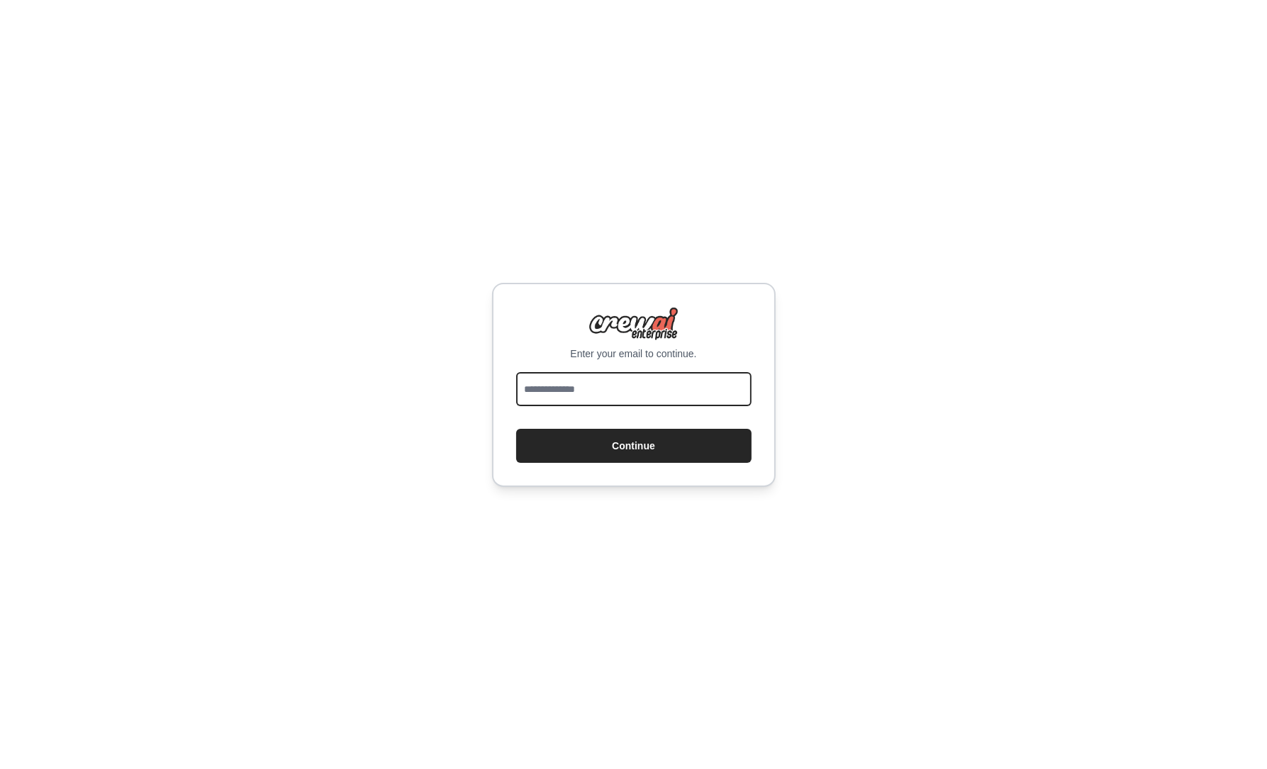
drag, startPoint x: 584, startPoint y: 372, endPoint x: 588, endPoint y: 380, distance: 8.6
click at [584, 372] on input "email" at bounding box center [633, 389] width 235 height 34
click at [591, 388] on input "email" at bounding box center [633, 389] width 235 height 34
type input "**********"
click at [516, 429] on button "Continue" at bounding box center [633, 446] width 235 height 34
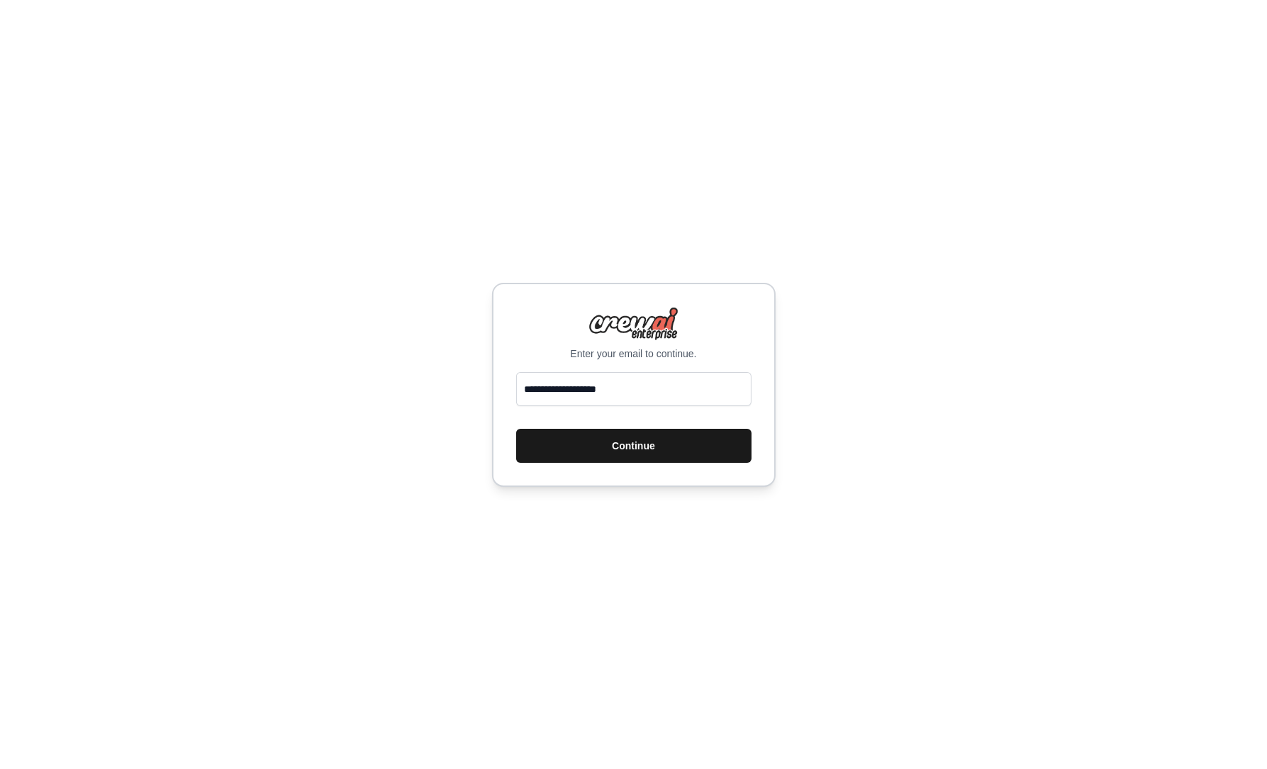
click at [637, 453] on button "Continue" at bounding box center [633, 446] width 235 height 34
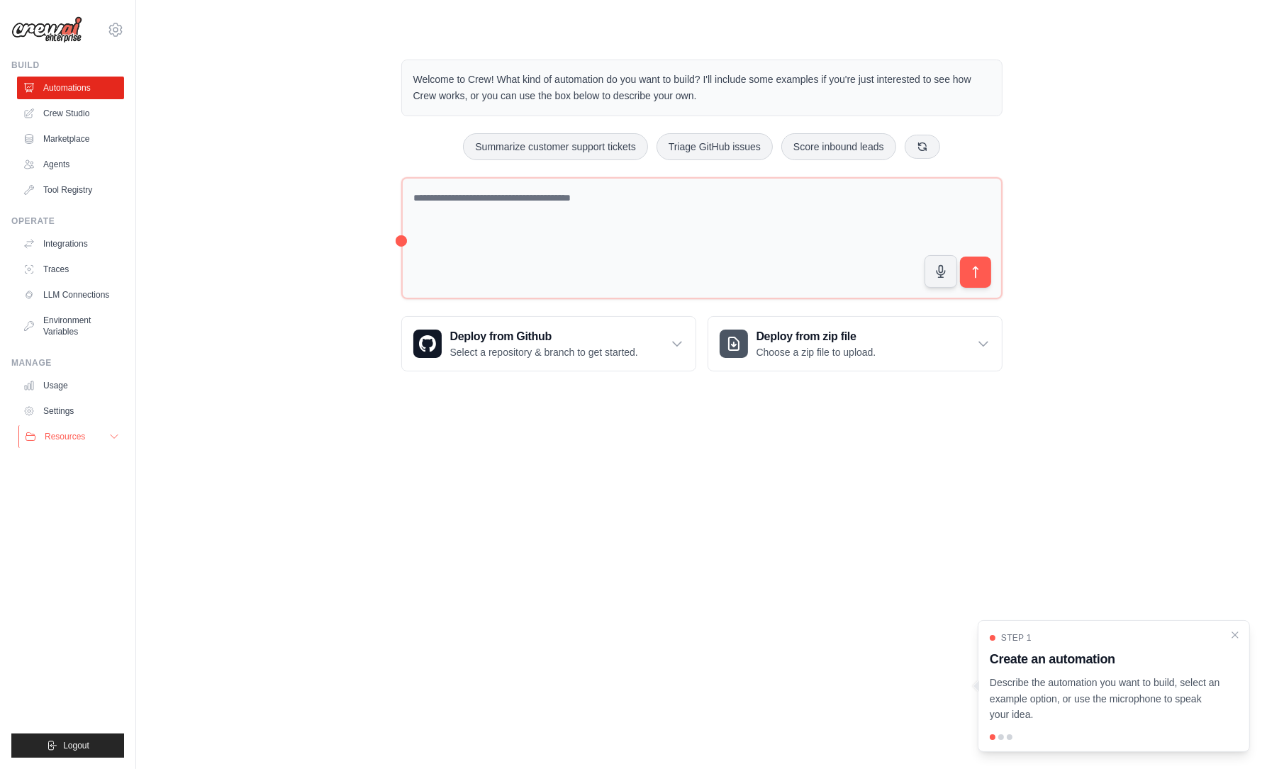
click at [93, 432] on button "Resources" at bounding box center [71, 436] width 107 height 23
click at [72, 530] on span "Video Tutorials" at bounding box center [78, 528] width 56 height 11
click at [357, 168] on div "Welcome to Crew! What kind of automation do you want to build? I'll include som…" at bounding box center [702, 215] width 1086 height 357
click at [708, 138] on button "Triage GitHub issues" at bounding box center [715, 146] width 116 height 27
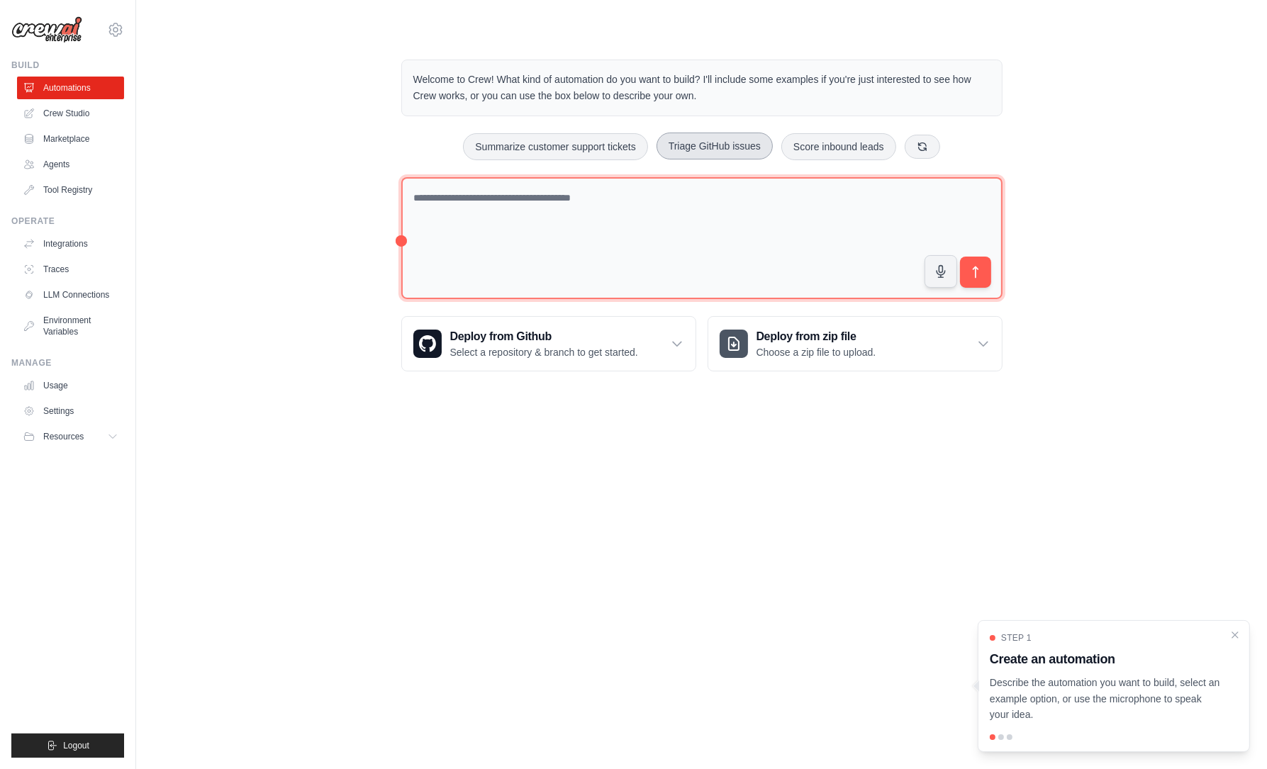
type textarea "**********"
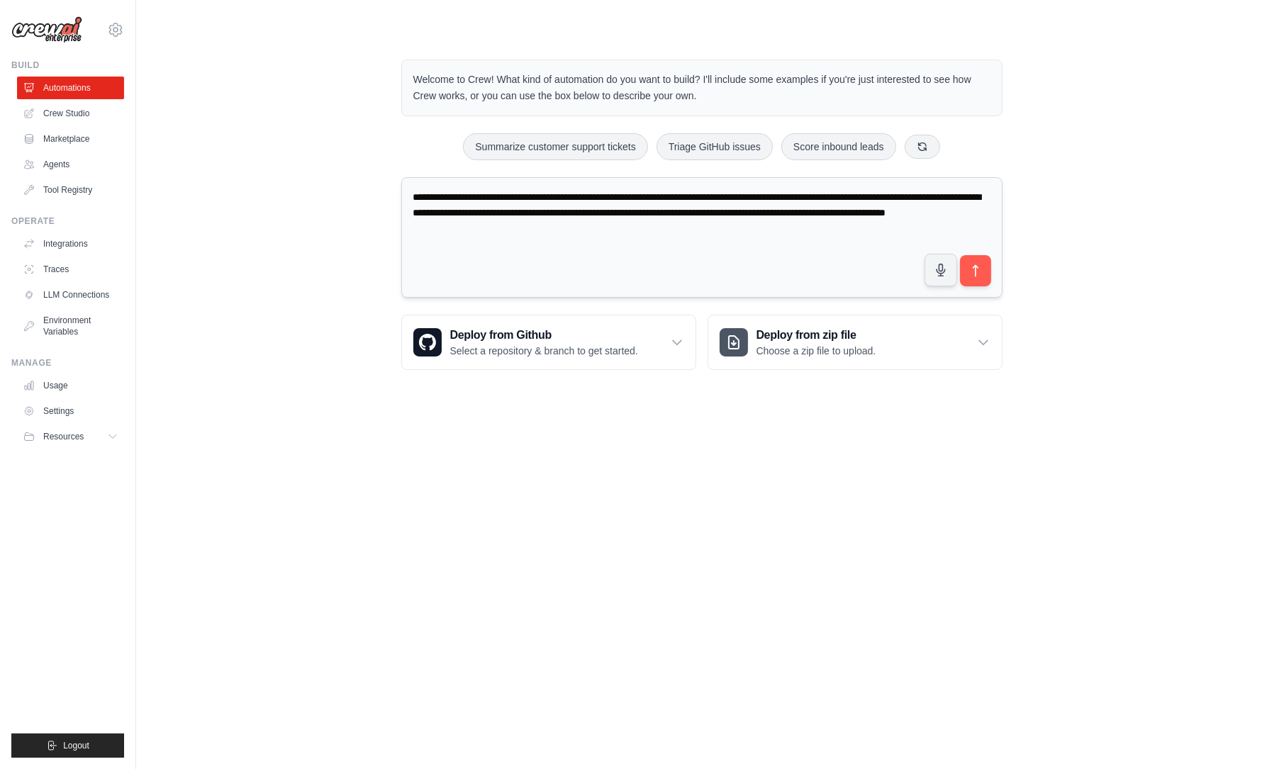
drag, startPoint x: 562, startPoint y: 190, endPoint x: 779, endPoint y: 194, distance: 217.7
click at [779, 194] on textarea "**********" at bounding box center [701, 237] width 601 height 121
click at [985, 274] on button "submit" at bounding box center [975, 271] width 33 height 33
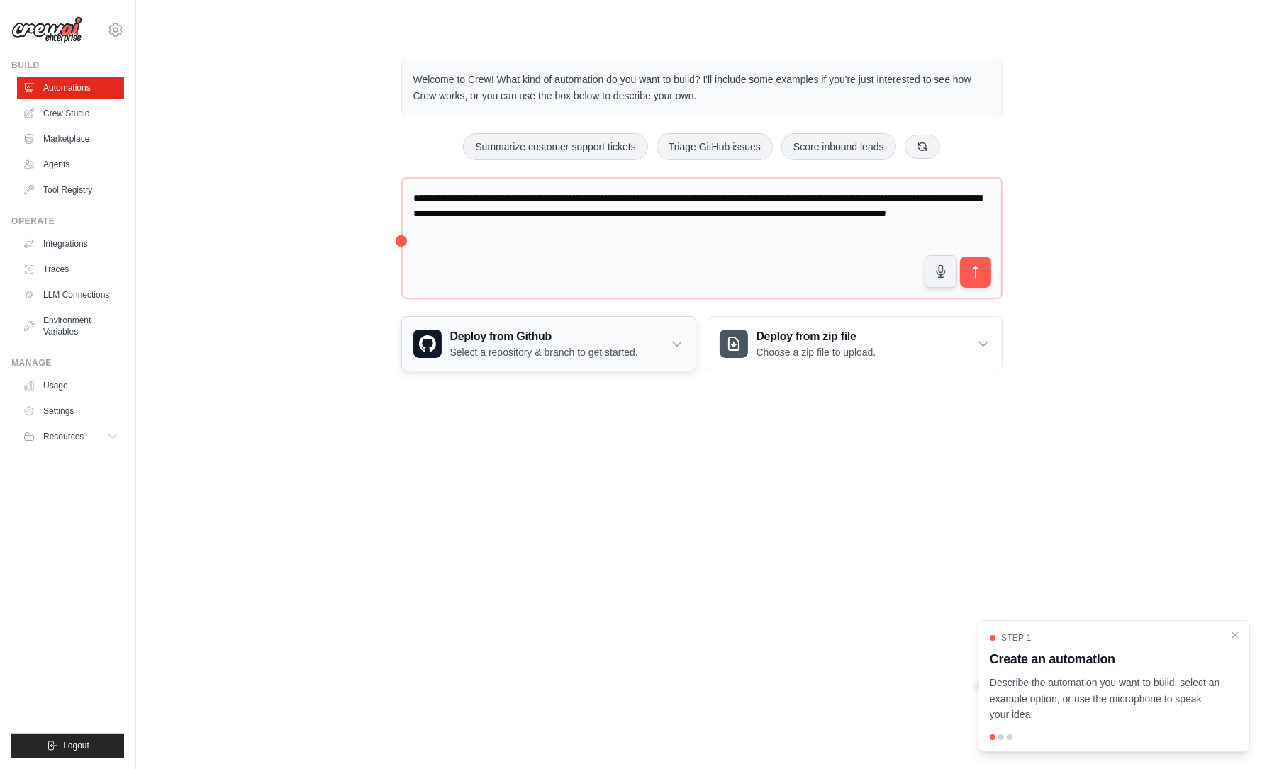
click at [558, 339] on h3 "Deploy from Github" at bounding box center [544, 336] width 188 height 17
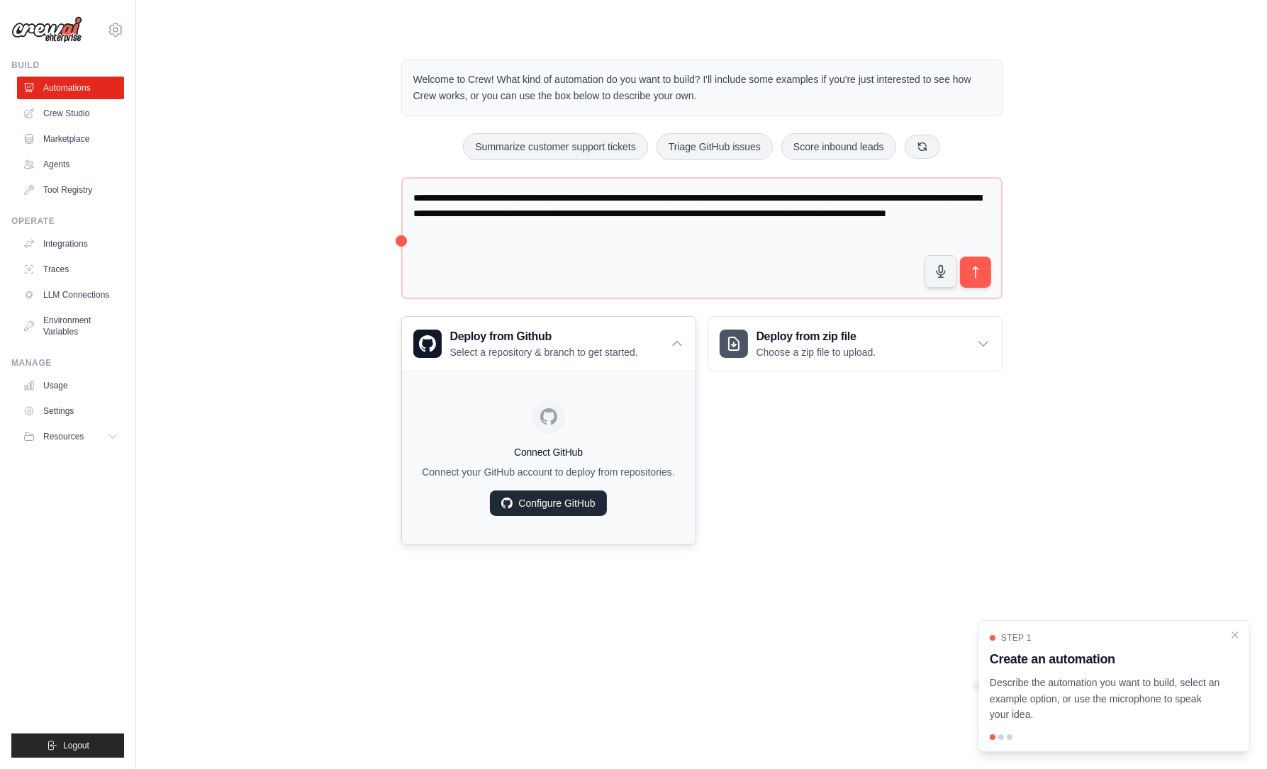
click at [533, 505] on link "Configure GitHub" at bounding box center [548, 504] width 116 height 26
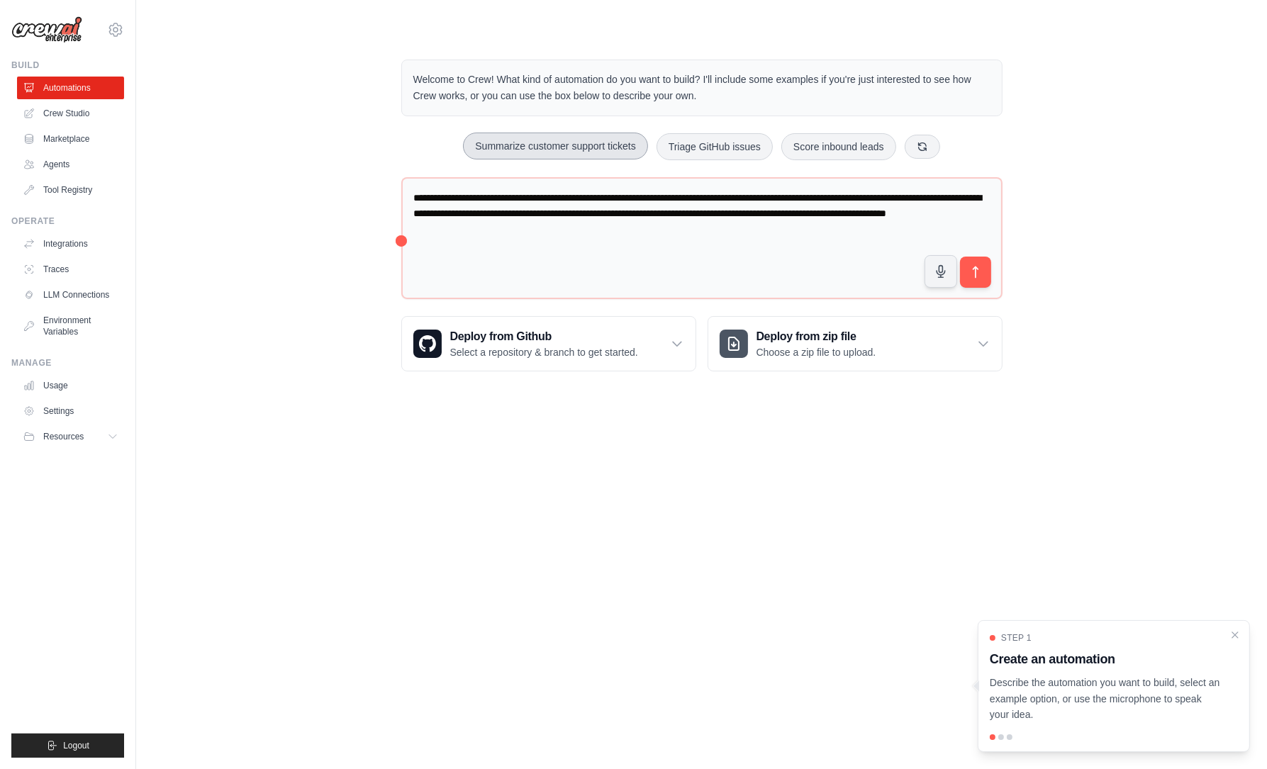
click at [576, 141] on button "Summarize customer support tickets" at bounding box center [555, 146] width 184 height 27
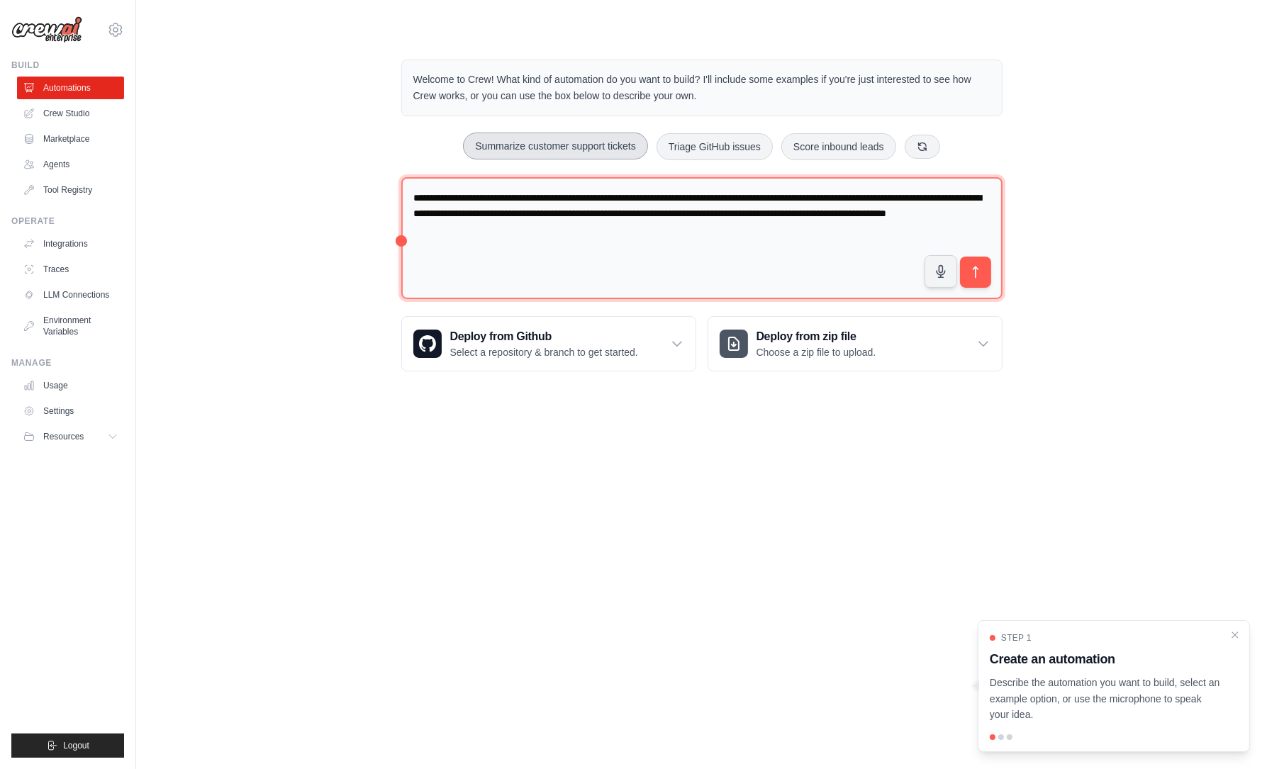
type textarea "**********"
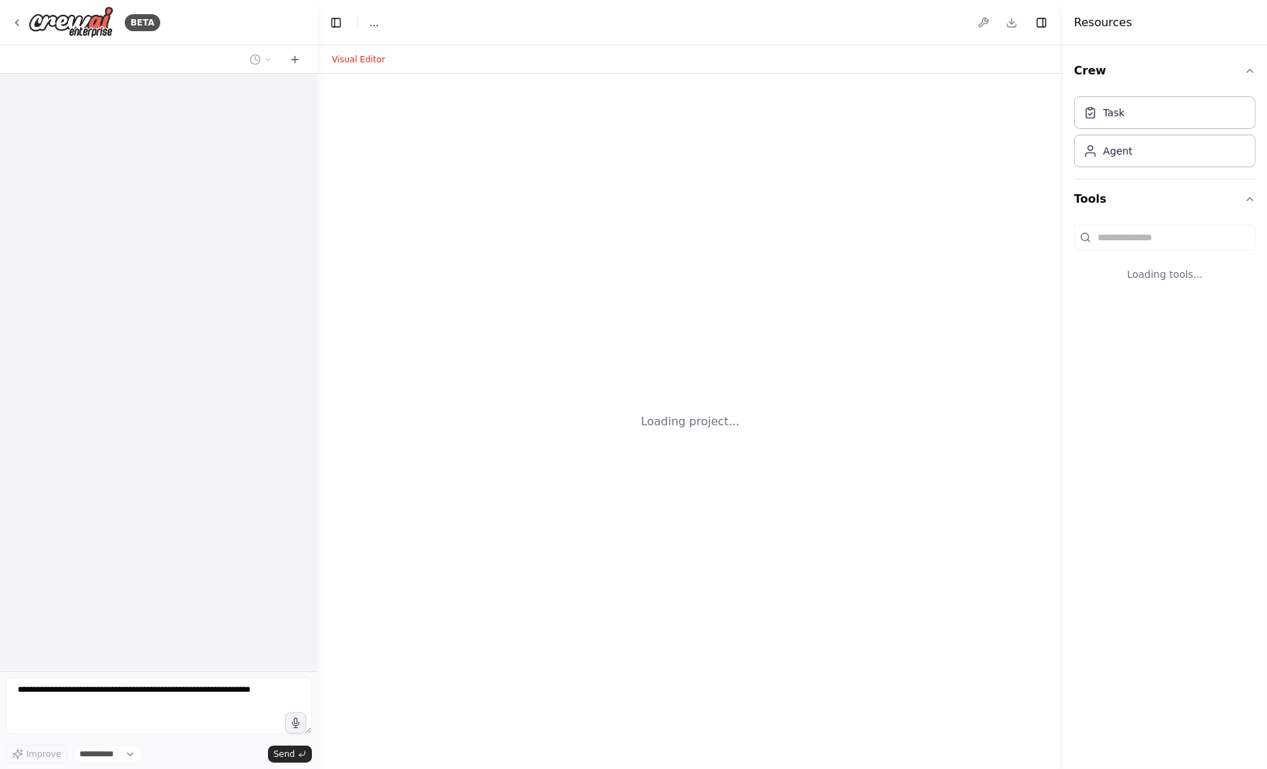
select select "****"
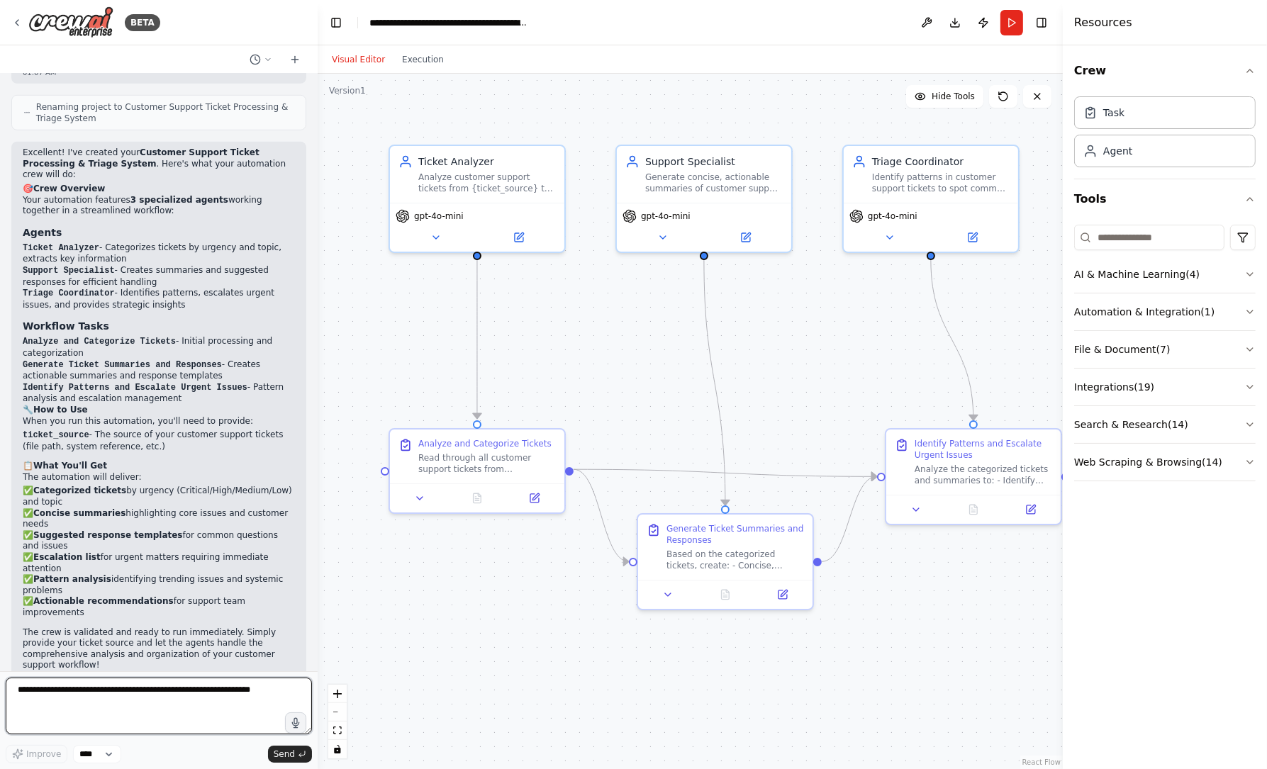
scroll to position [1300, 0]
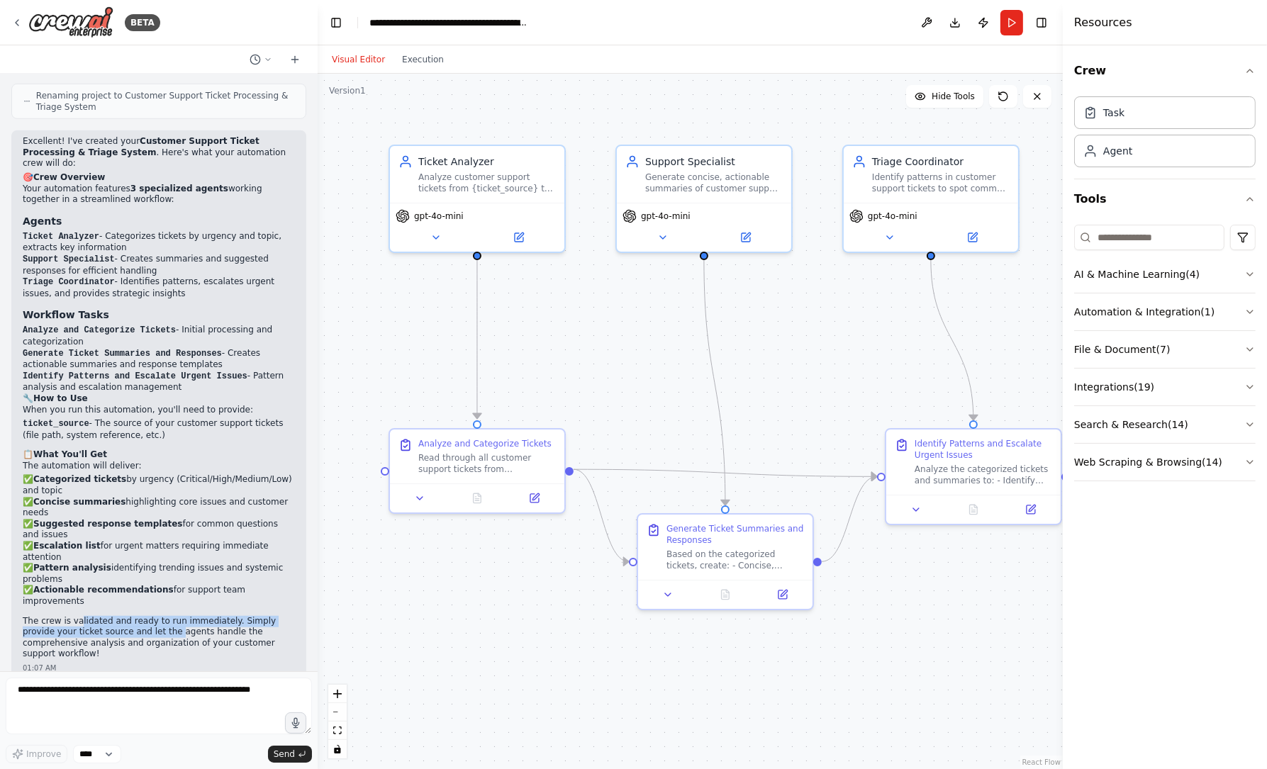
drag, startPoint x: 81, startPoint y: 604, endPoint x: 194, endPoint y: 620, distance: 113.8
click at [174, 618] on p "The crew is validated and ready to run immediately. Simply provide your ticket …" at bounding box center [159, 638] width 272 height 44
click at [201, 621] on p "The crew is validated and ready to run immediately. Simply provide your ticket …" at bounding box center [159, 638] width 272 height 44
click at [503, 187] on div "Analyze customer support tickets from {ticket_source} to categorize them by urg…" at bounding box center [487, 180] width 138 height 23
click at [396, 51] on button "Execution" at bounding box center [423, 59] width 59 height 17
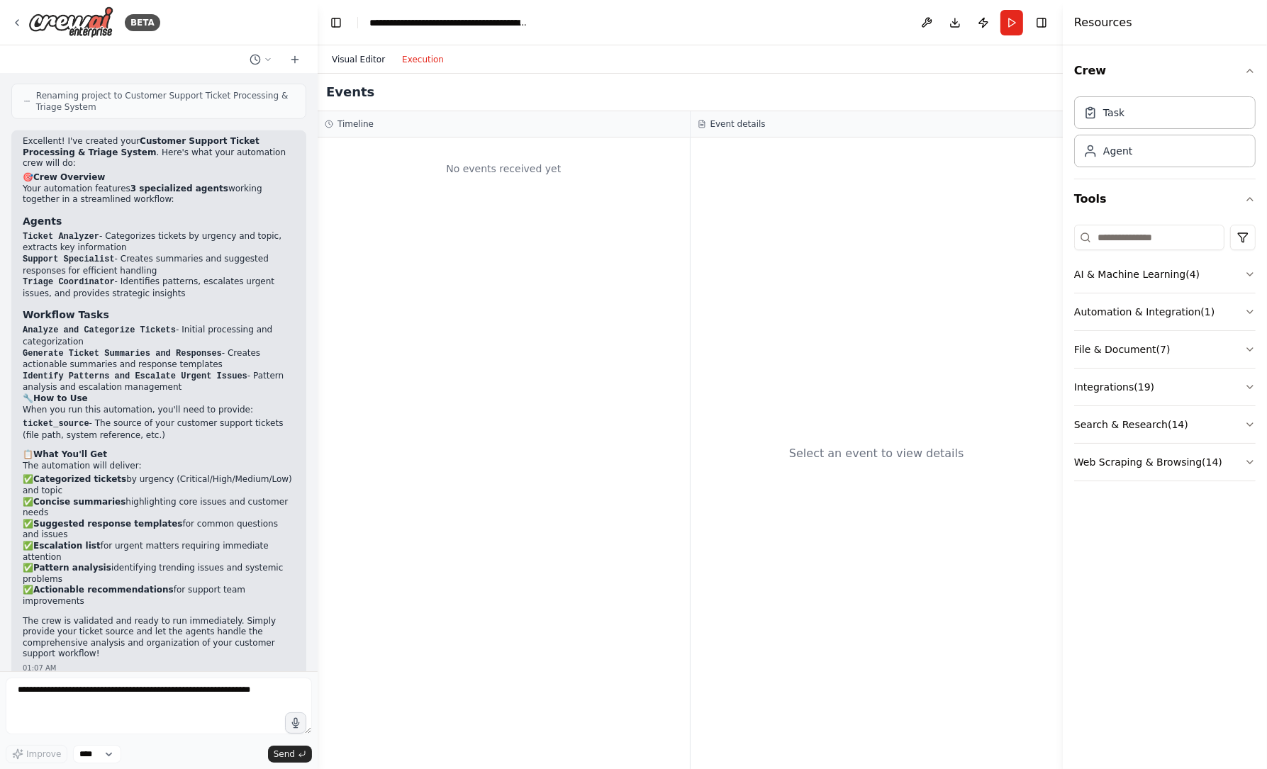
click at [374, 57] on button "Visual Editor" at bounding box center [358, 59] width 70 height 17
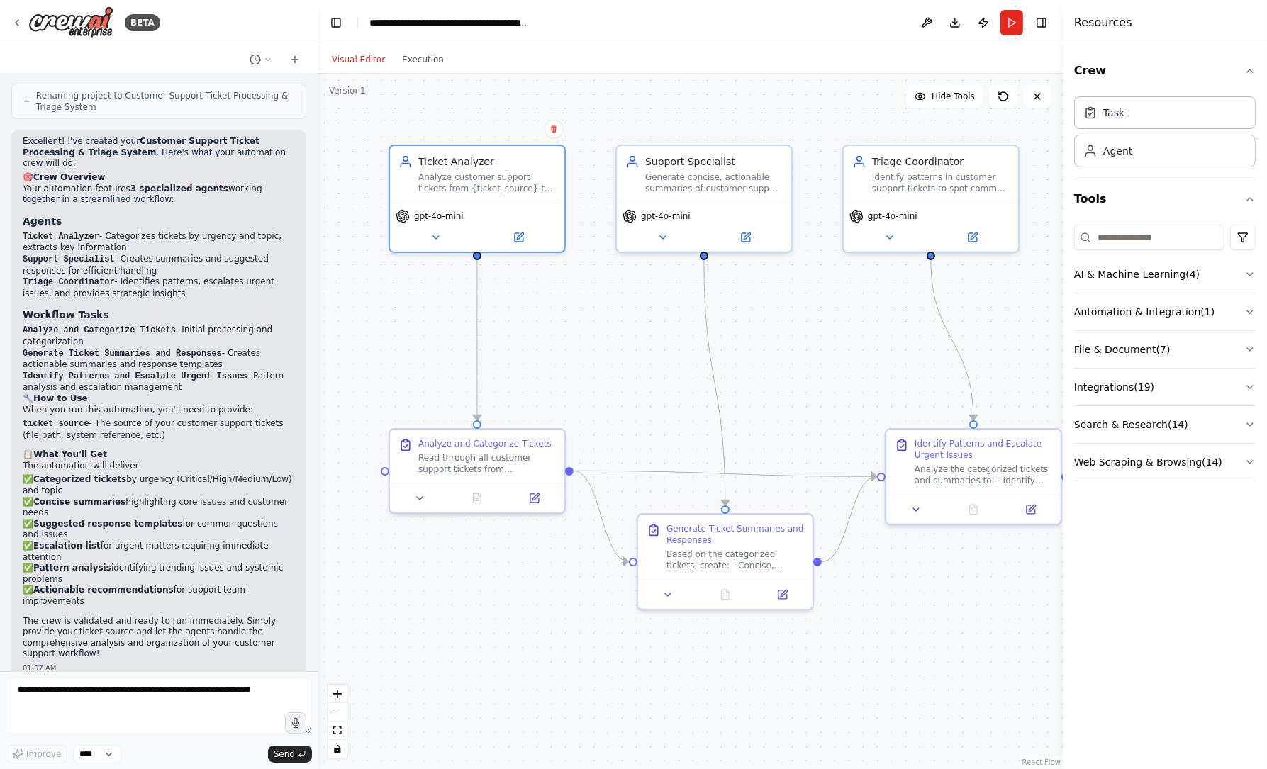
drag, startPoint x: 1005, startPoint y: 21, endPoint x: 1007, endPoint y: 30, distance: 8.8
click at [1005, 21] on button "Run" at bounding box center [1012, 23] width 23 height 26
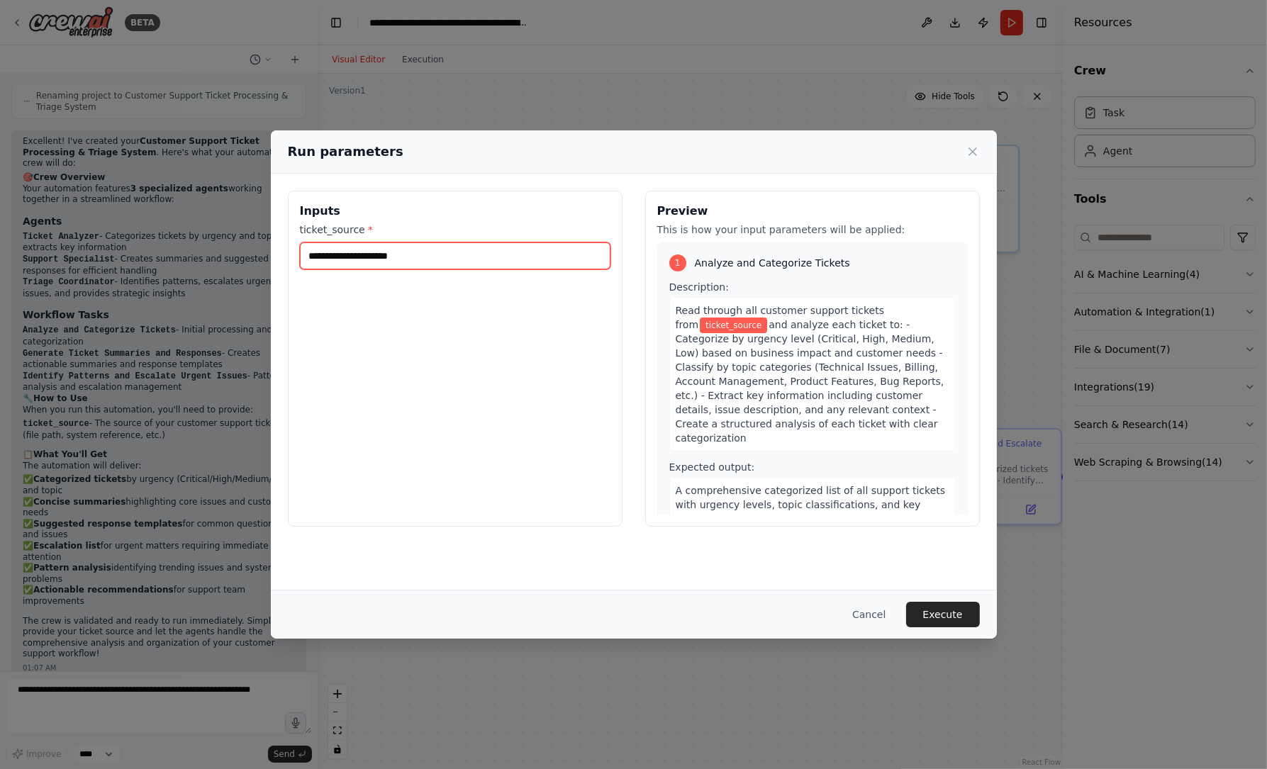
click at [394, 266] on input "ticket_source *" at bounding box center [455, 256] width 311 height 27
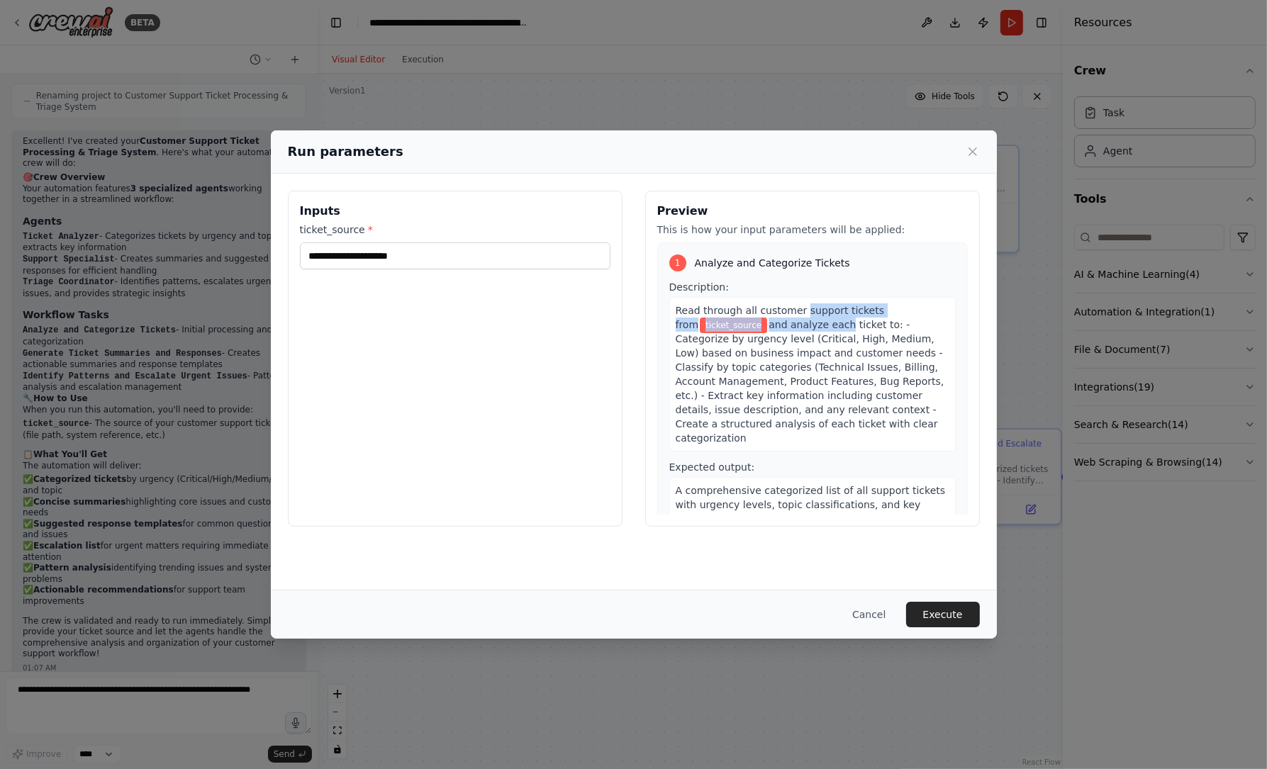
drag, startPoint x: 797, startPoint y: 307, endPoint x: 827, endPoint y: 325, distance: 35.0
click at [823, 325] on div "Read through all customer support tickets from ticket_source and analyze each t…" at bounding box center [812, 374] width 286 height 155
drag, startPoint x: 827, startPoint y: 325, endPoint x: 801, endPoint y: 336, distance: 27.7
click at [828, 325] on span "and analyze each ticket to: - Categorize by urgency level (Critical, High, Medi…" at bounding box center [810, 381] width 269 height 125
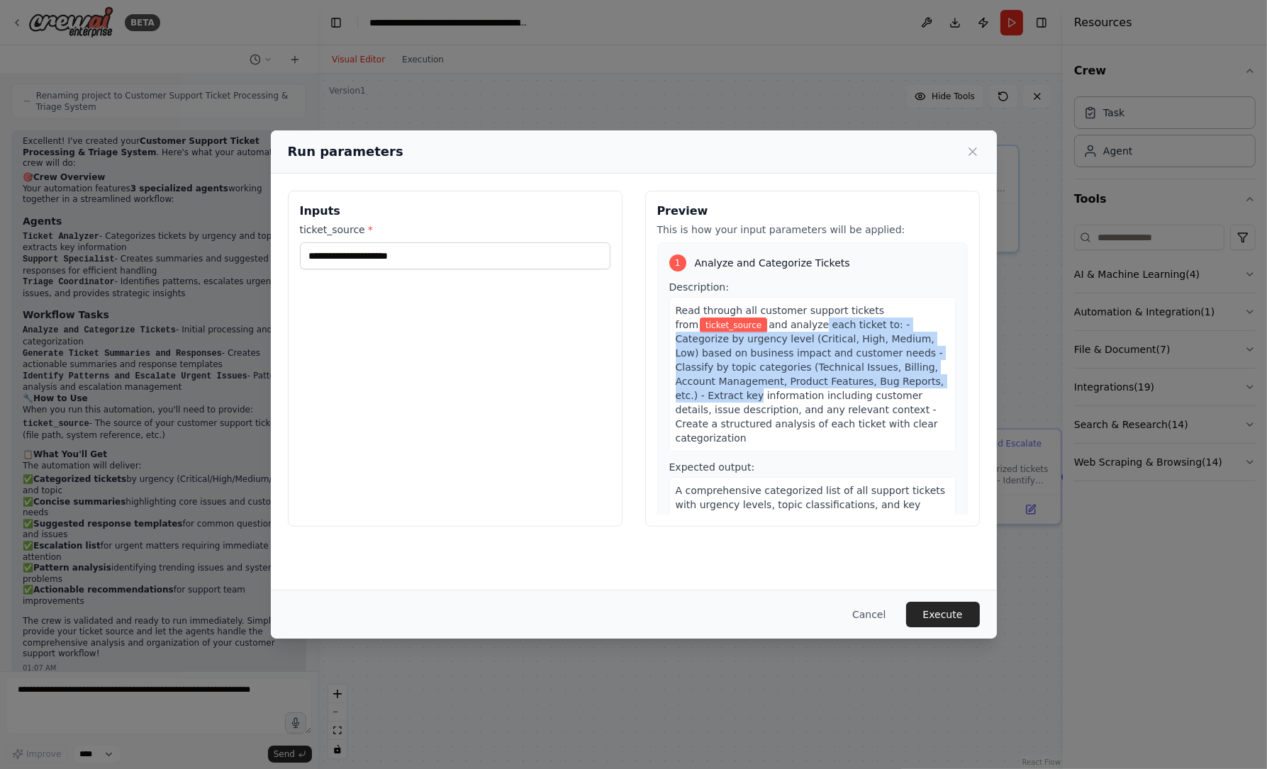
drag, startPoint x: 802, startPoint y: 330, endPoint x: 721, endPoint y: 393, distance: 102.6
click at [721, 393] on div "Read through all customer support tickets from ticket_source and analyze each t…" at bounding box center [812, 374] width 286 height 155
click at [865, 616] on button "Cancel" at bounding box center [869, 615] width 56 height 26
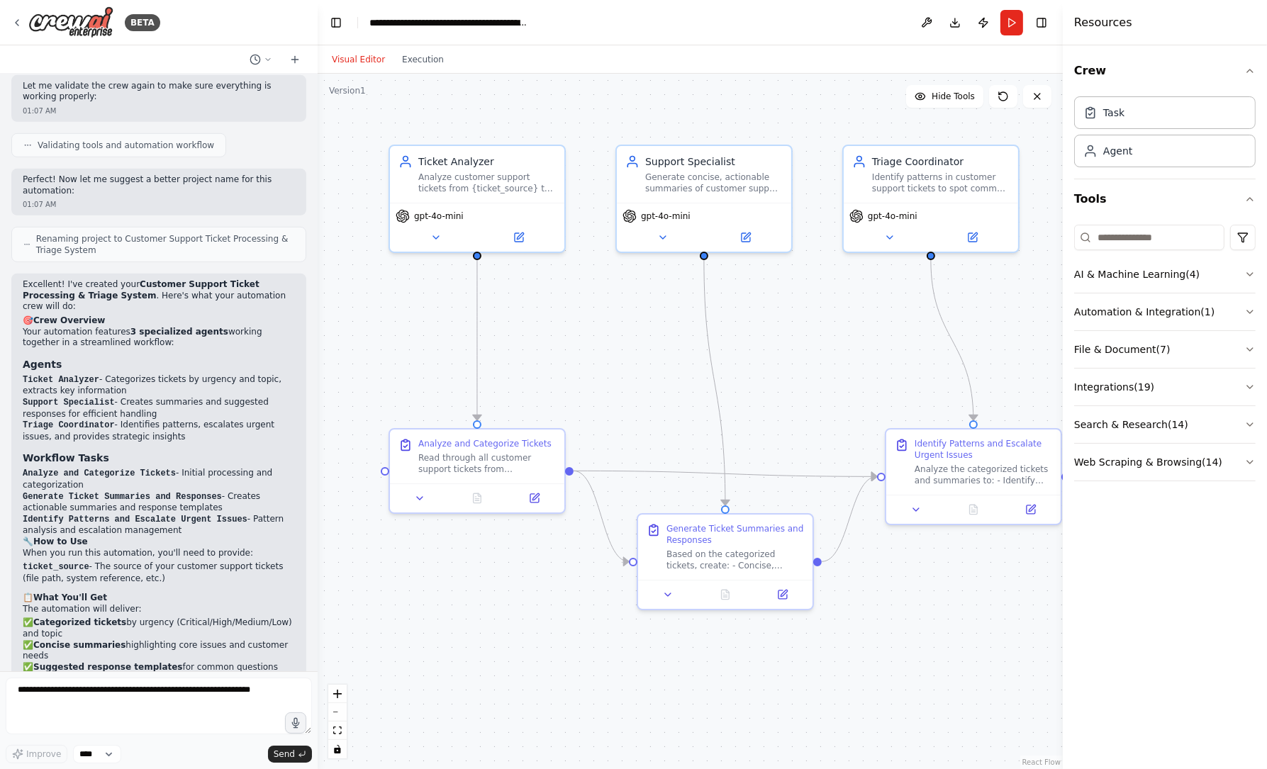
scroll to position [1132, 0]
